Goal: Task Accomplishment & Management: Use online tool/utility

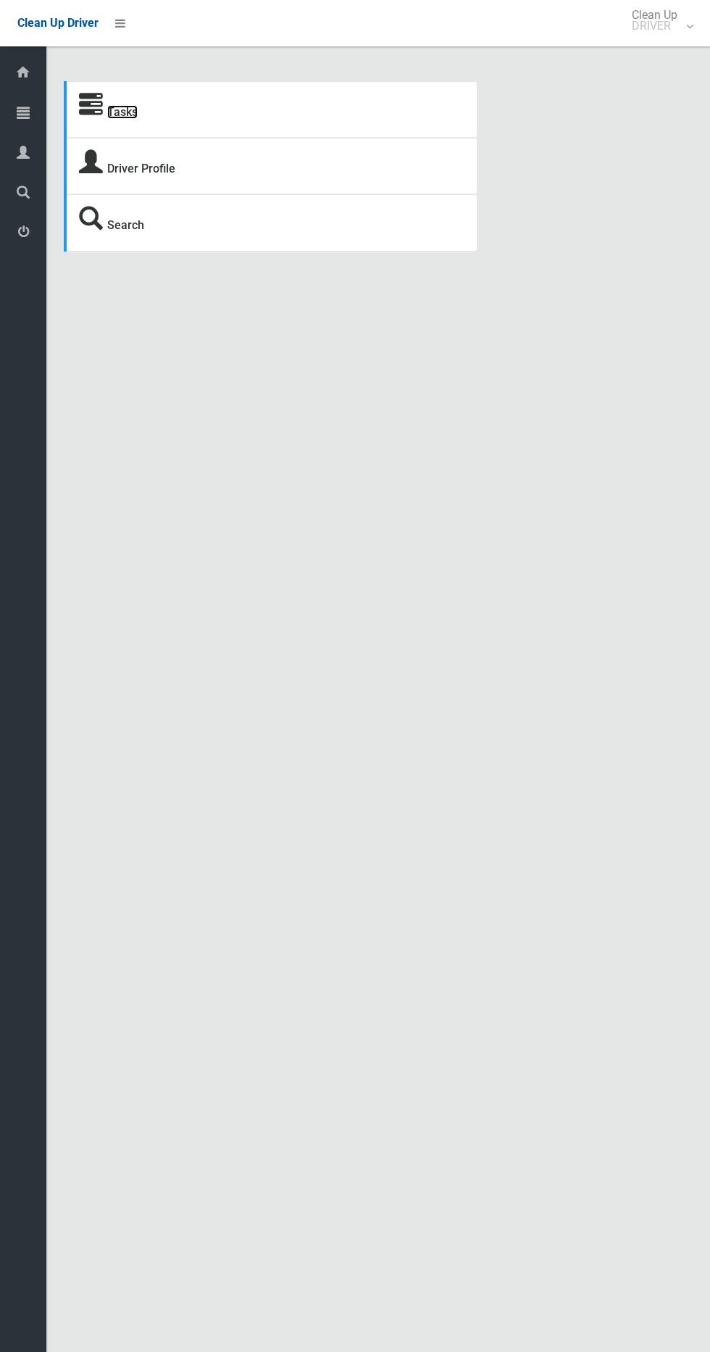
click at [115, 110] on link "Tasks" at bounding box center [122, 112] width 30 height 14
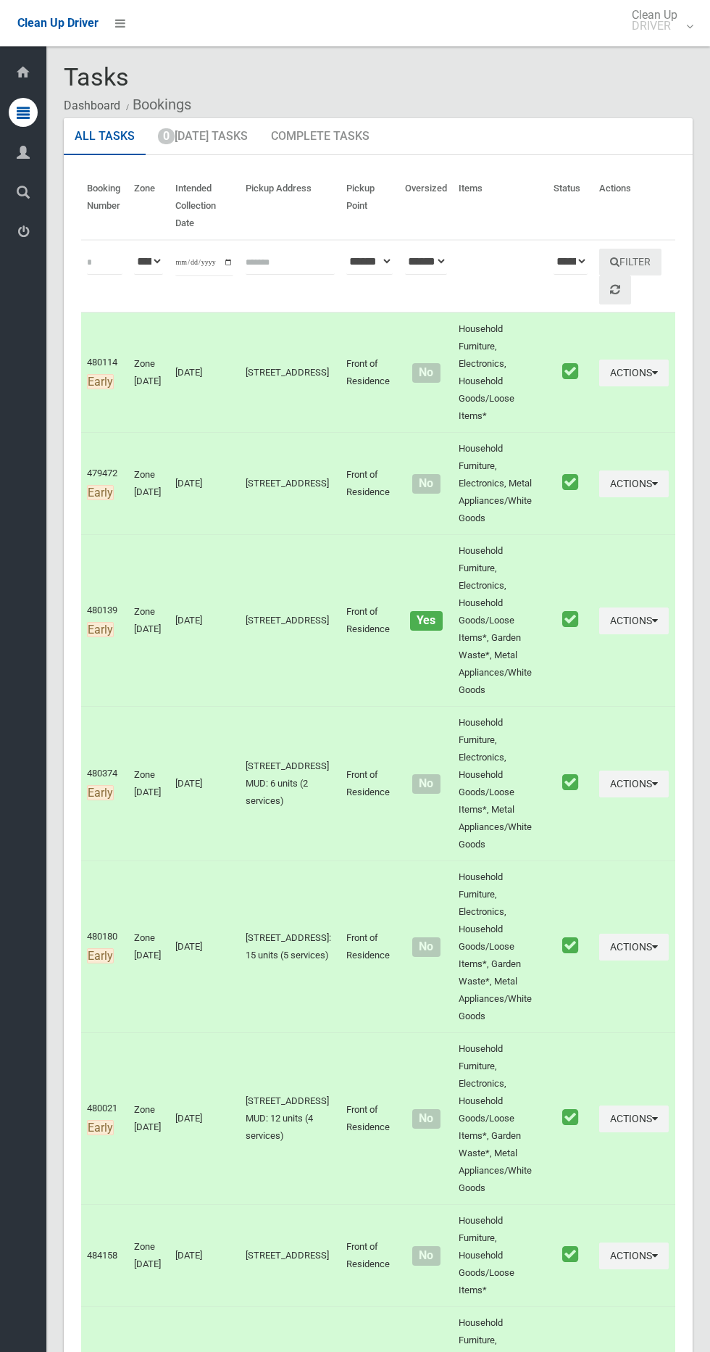
scroll to position [4, 0]
